Goal: Task Accomplishment & Management: Use online tool/utility

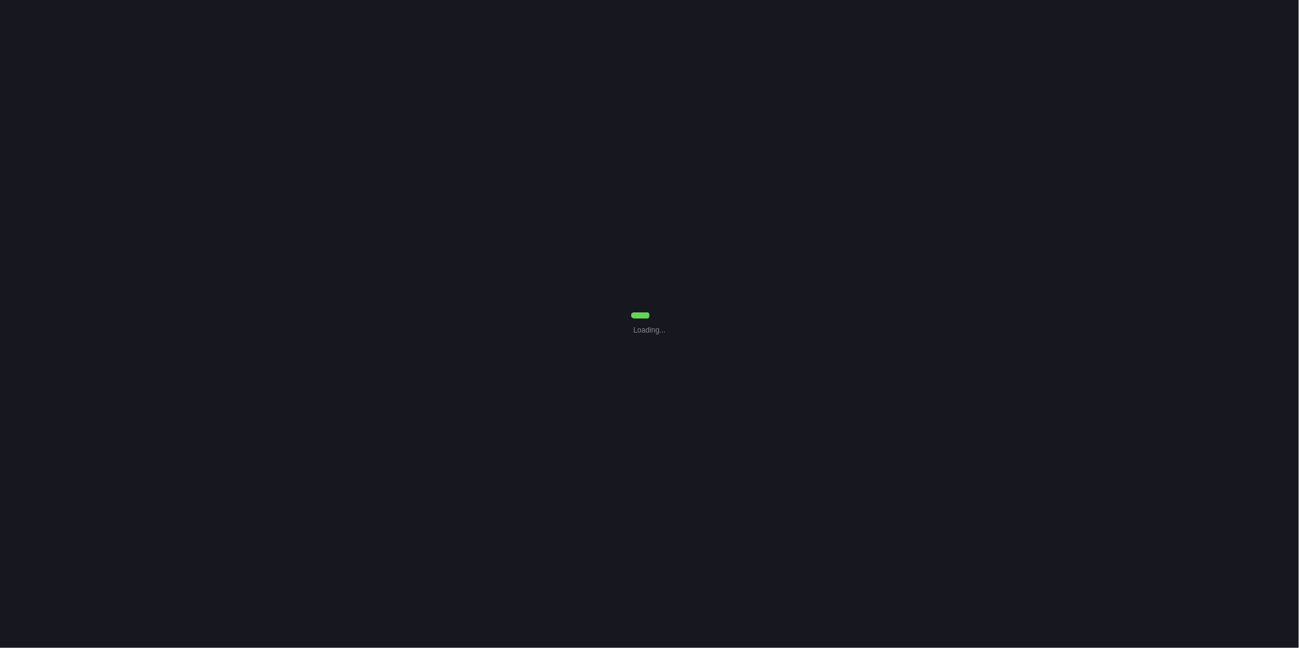
select select "7"
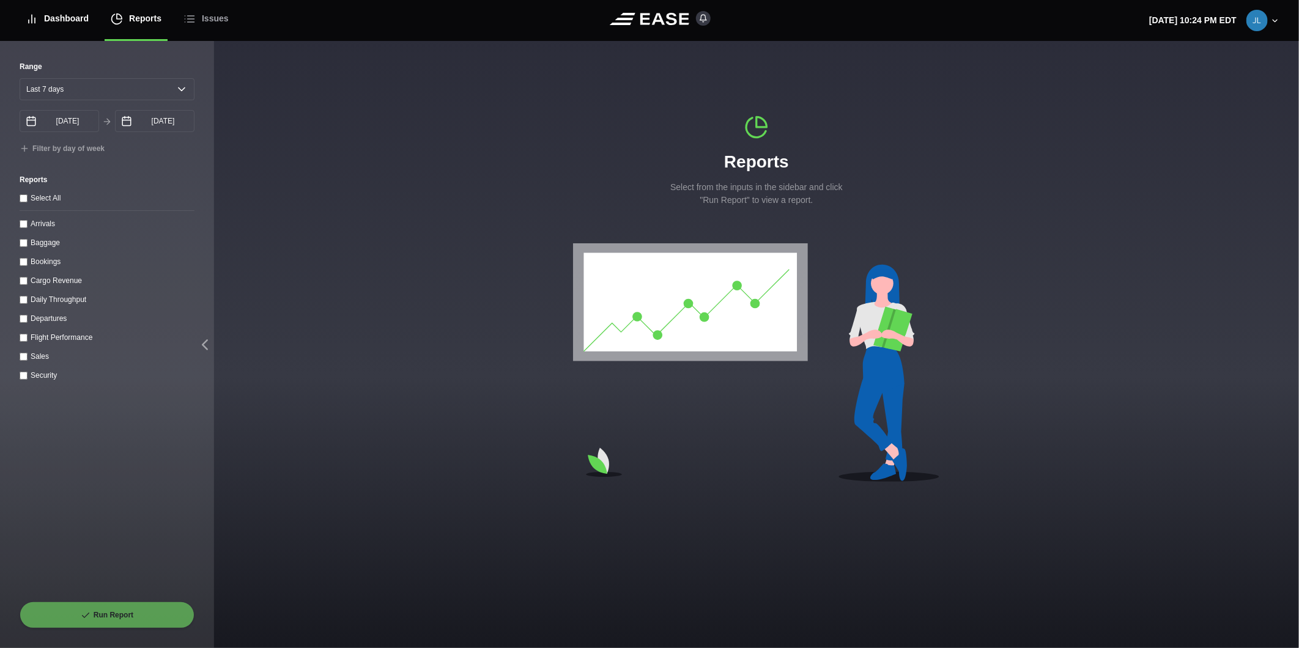
click at [75, 20] on div "Dashboard" at bounding box center [57, 18] width 63 height 41
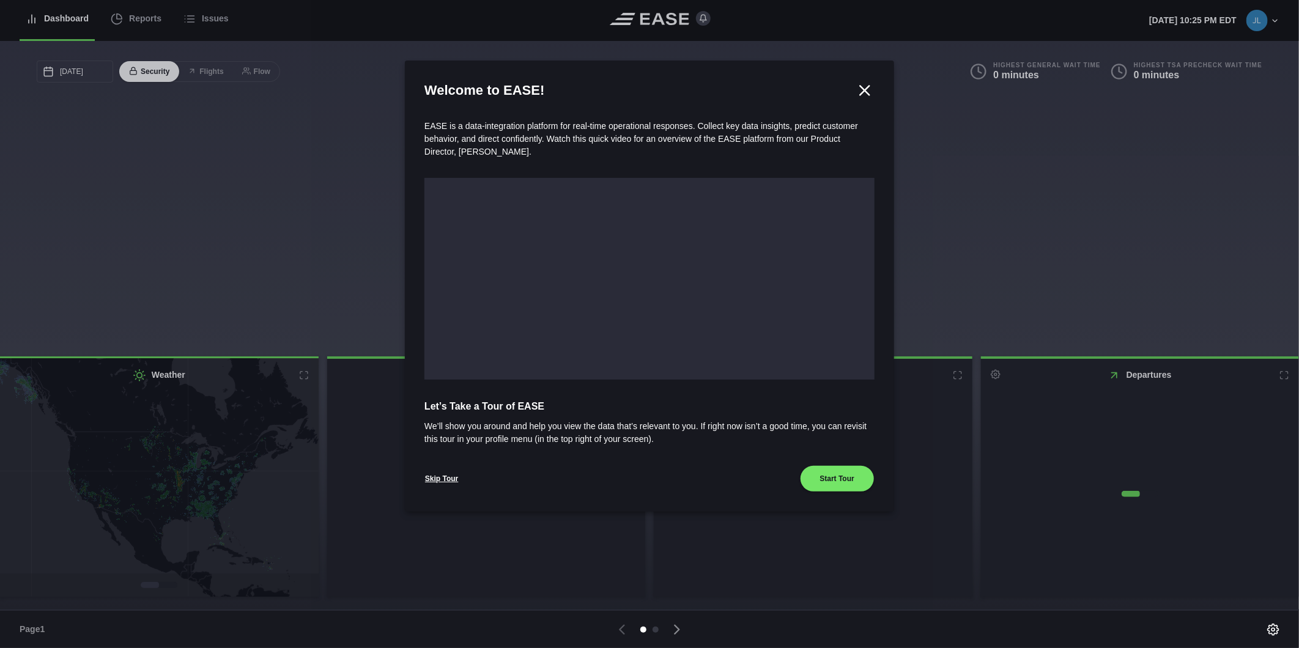
click at [138, 23] on div at bounding box center [649, 324] width 1299 height 648
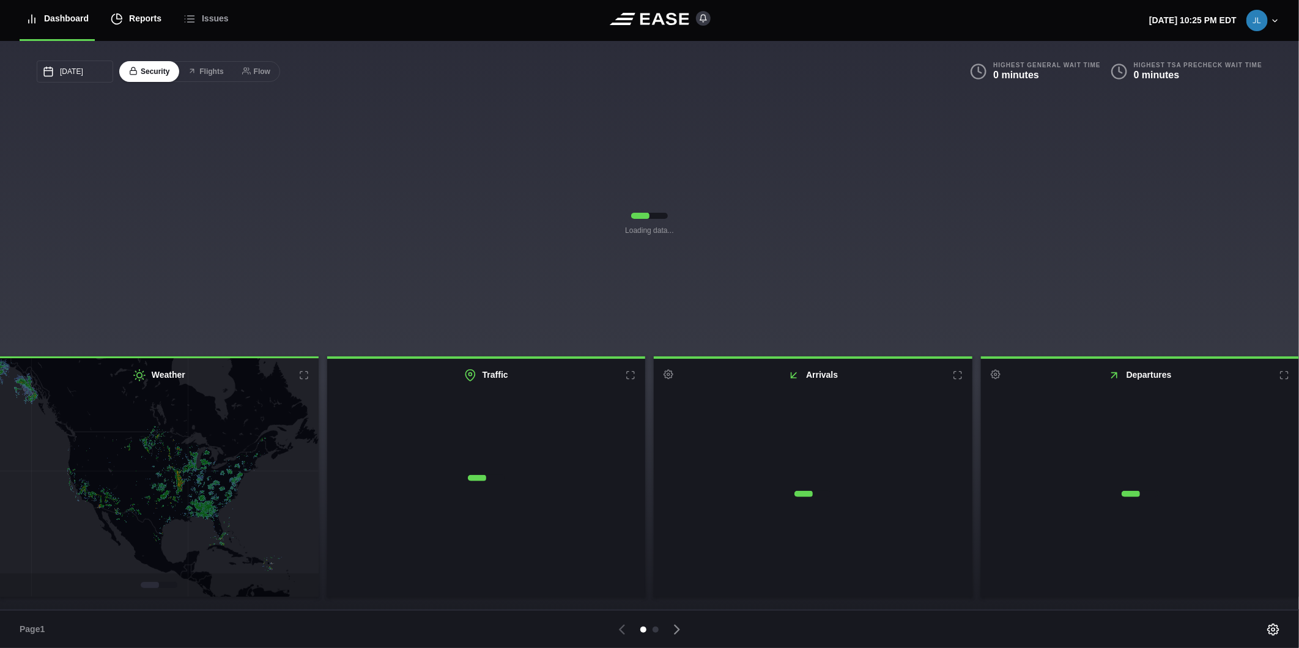
click at [147, 17] on div "Reports" at bounding box center [136, 18] width 51 height 41
select select "7"
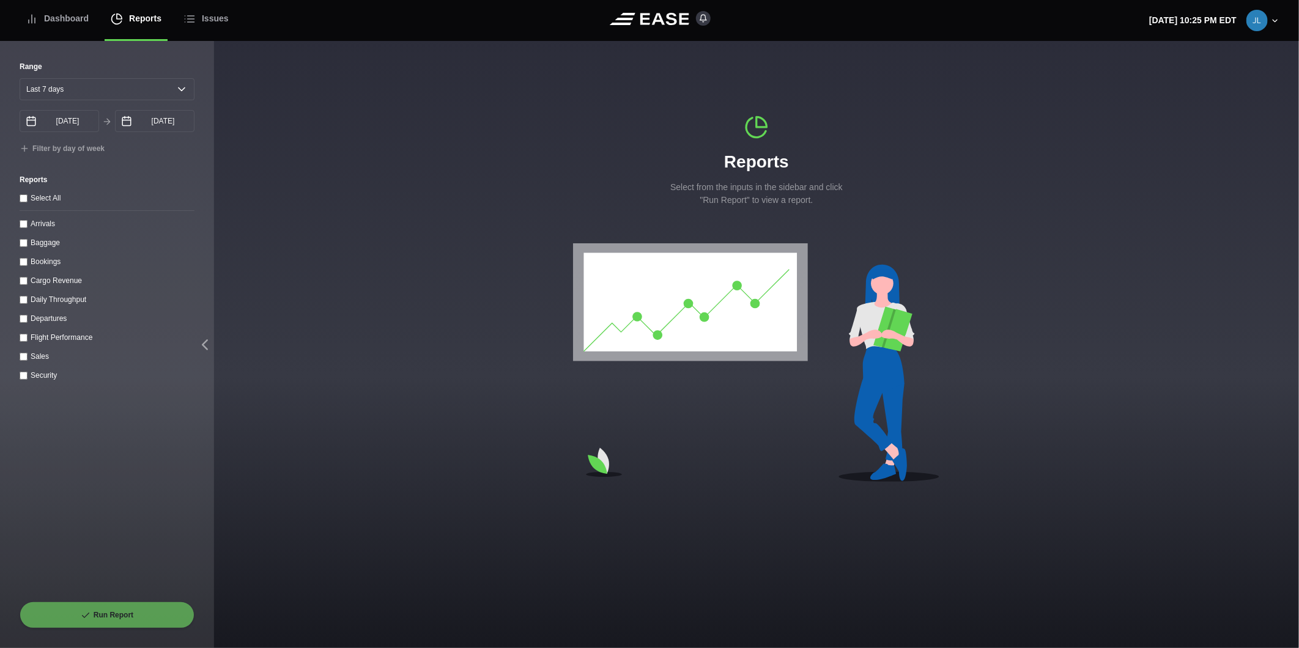
drag, startPoint x: 21, startPoint y: 301, endPoint x: 73, endPoint y: 306, distance: 52.2
click at [23, 301] on throughput "Daily Throughput" at bounding box center [24, 300] width 8 height 8
checkbox throughput "true"
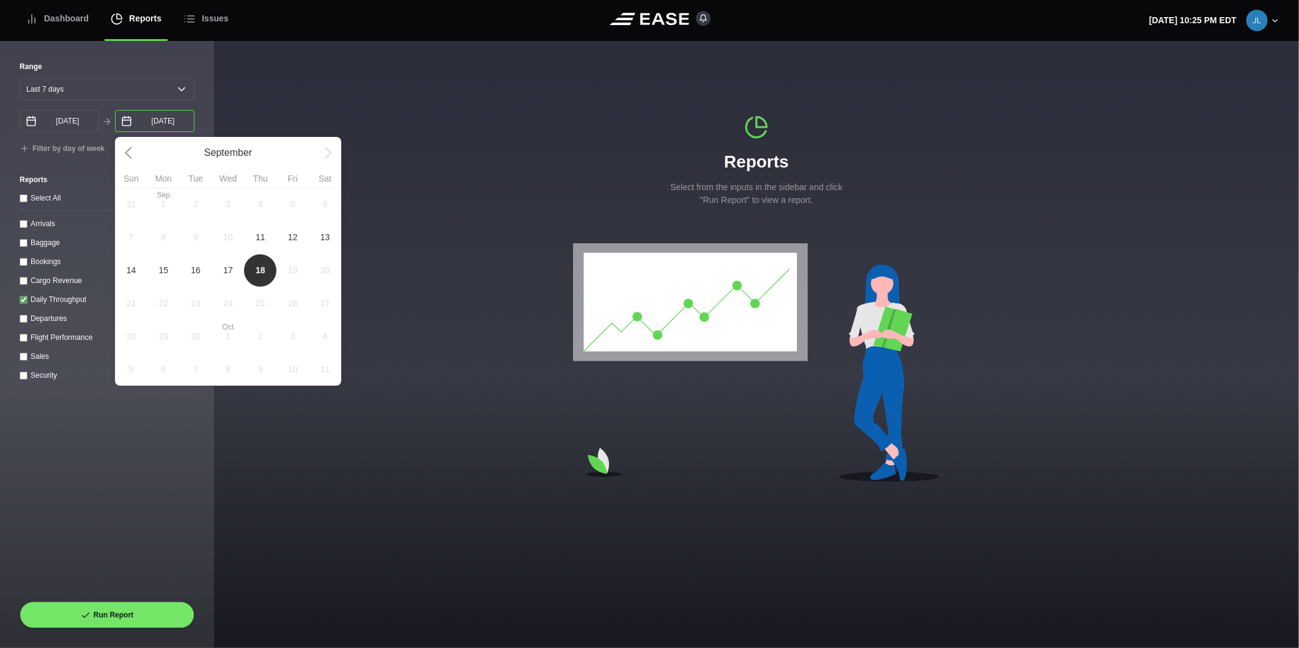
click at [147, 128] on input "[DATE]" at bounding box center [154, 121] width 79 height 22
click at [179, 89] on select "[DATE] Last 7 days Last 14 days Last 30 days Last 6 weeks" at bounding box center [107, 89] width 175 height 22
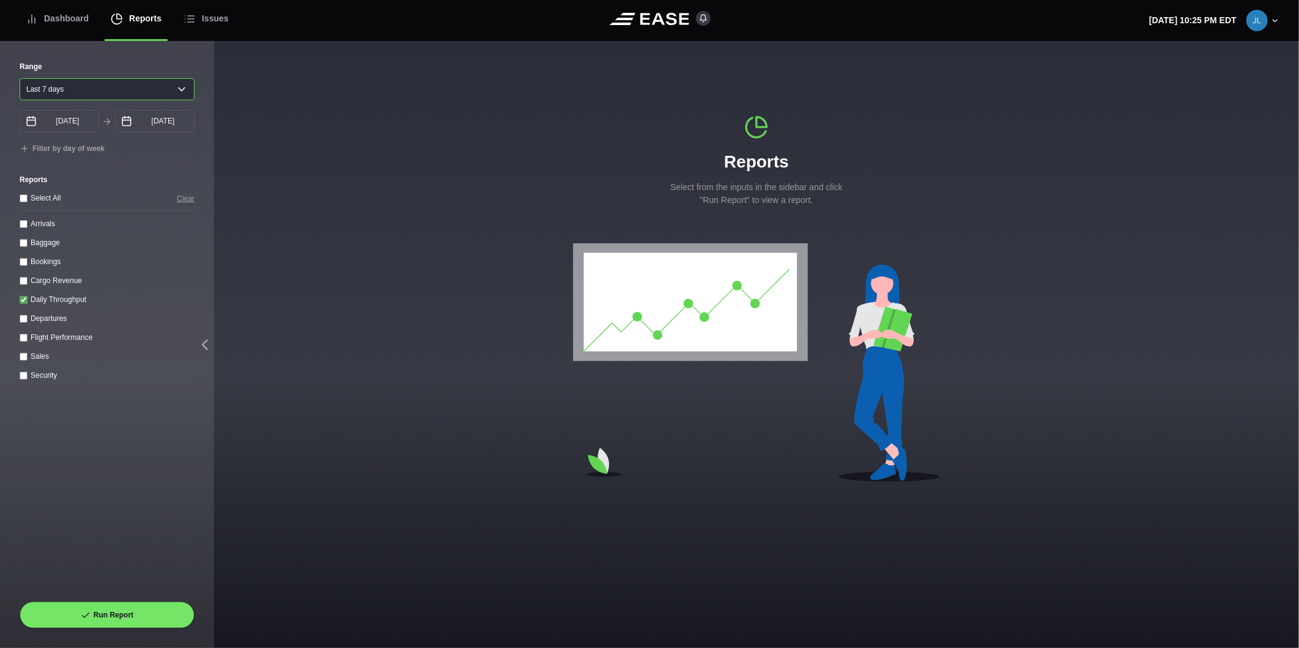
select select "30"
click at [20, 78] on select "[DATE] Last 7 days Last 14 days Last 30 days Last 6 weeks" at bounding box center [107, 89] width 175 height 22
type input "[DATE]"
click at [75, 616] on button "Run Report" at bounding box center [107, 615] width 175 height 27
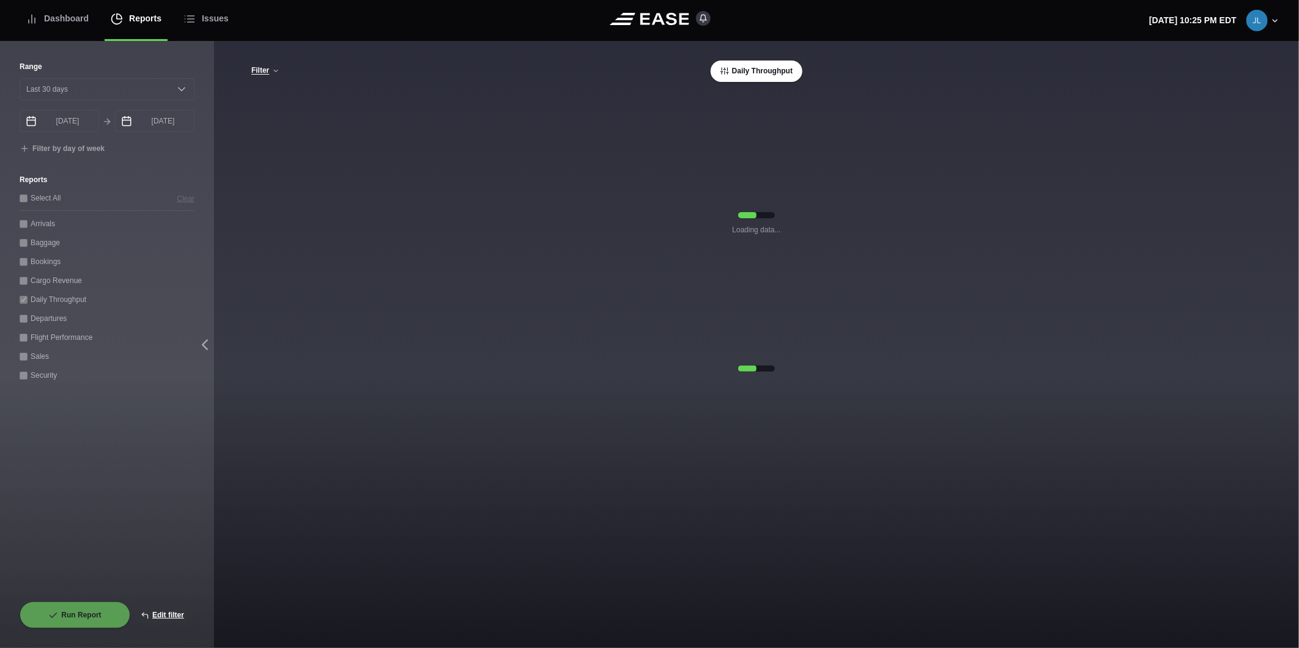
select select "30"
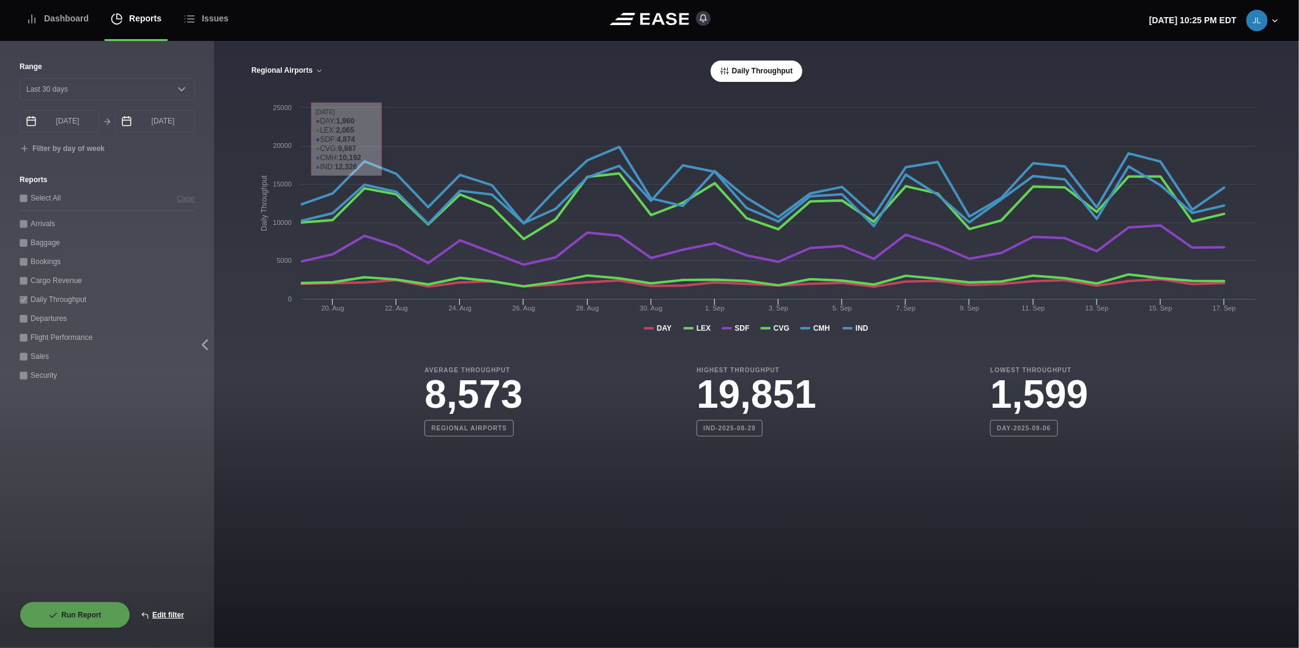
drag, startPoint x: 276, startPoint y: 70, endPoint x: 277, endPoint y: 78, distance: 8.0
click at [276, 70] on button "Regional Airports" at bounding box center [287, 71] width 73 height 9
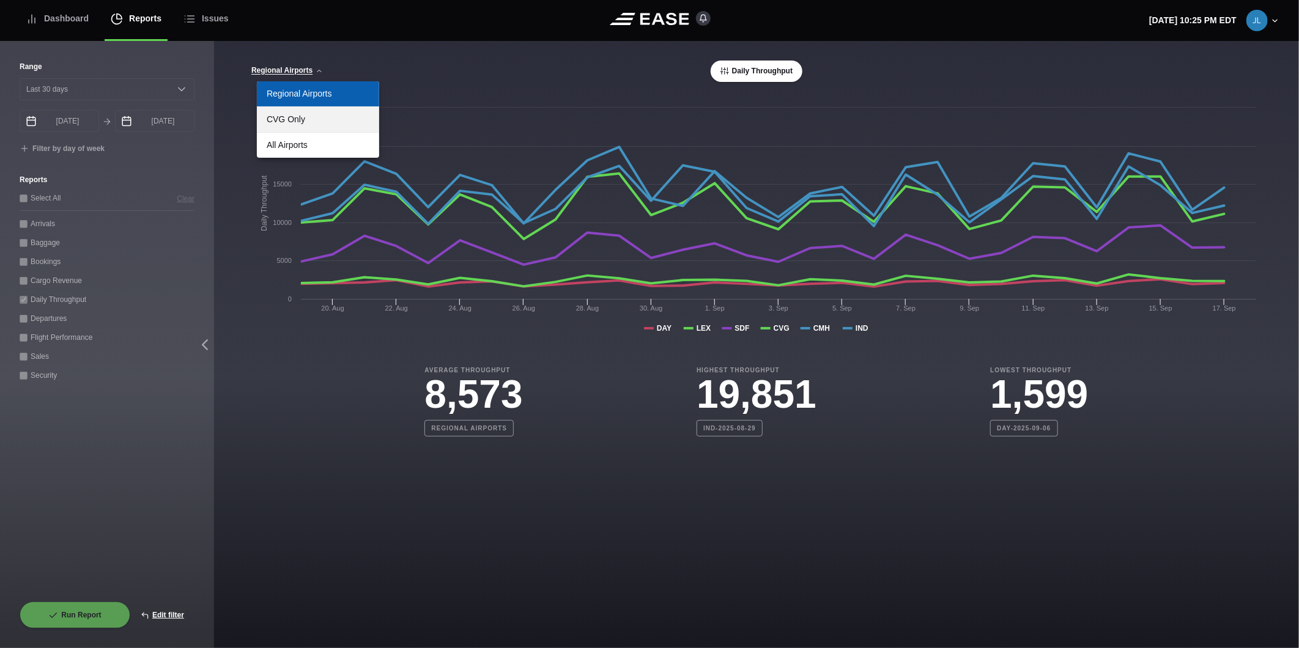
click at [289, 127] on link "CVG Only" at bounding box center [318, 119] width 122 height 25
